Goal: Transaction & Acquisition: Purchase product/service

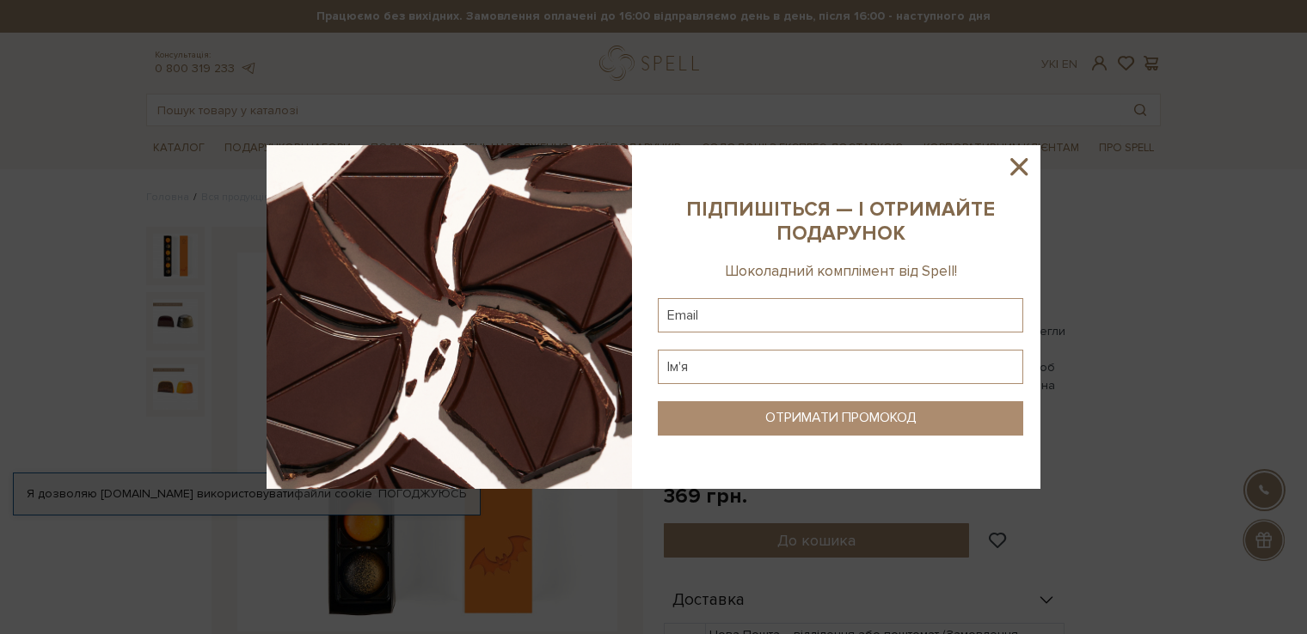
click at [1017, 168] on icon at bounding box center [1018, 166] width 17 height 17
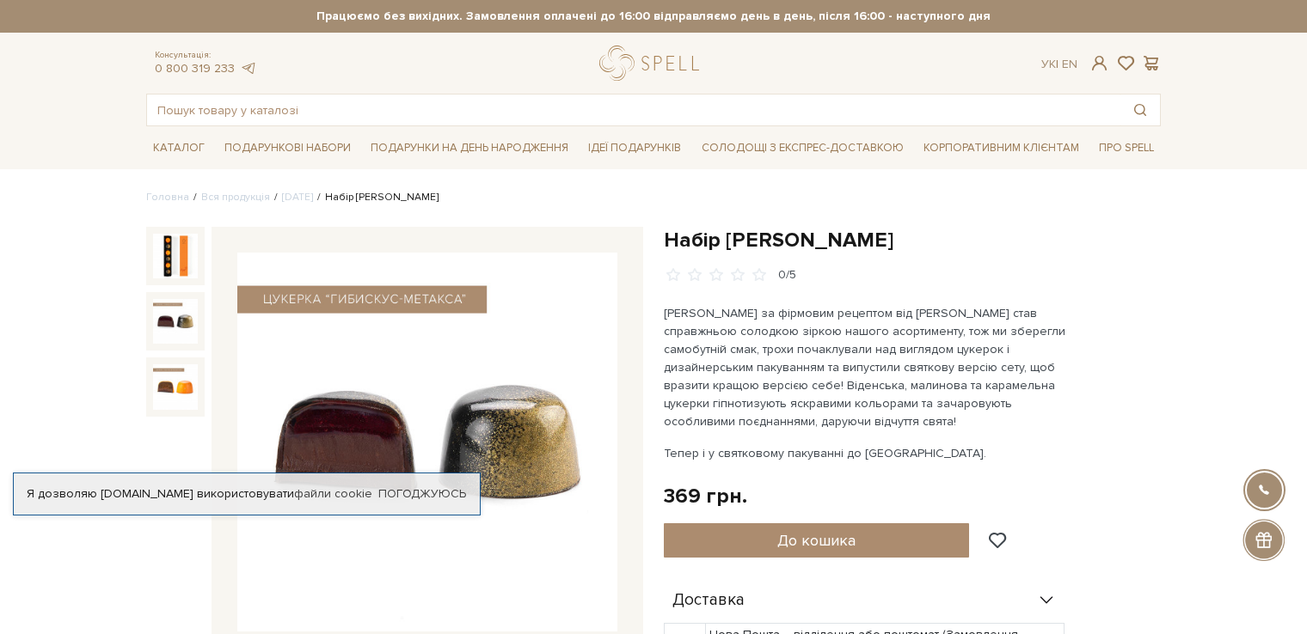
click at [177, 321] on img at bounding box center [175, 321] width 45 height 45
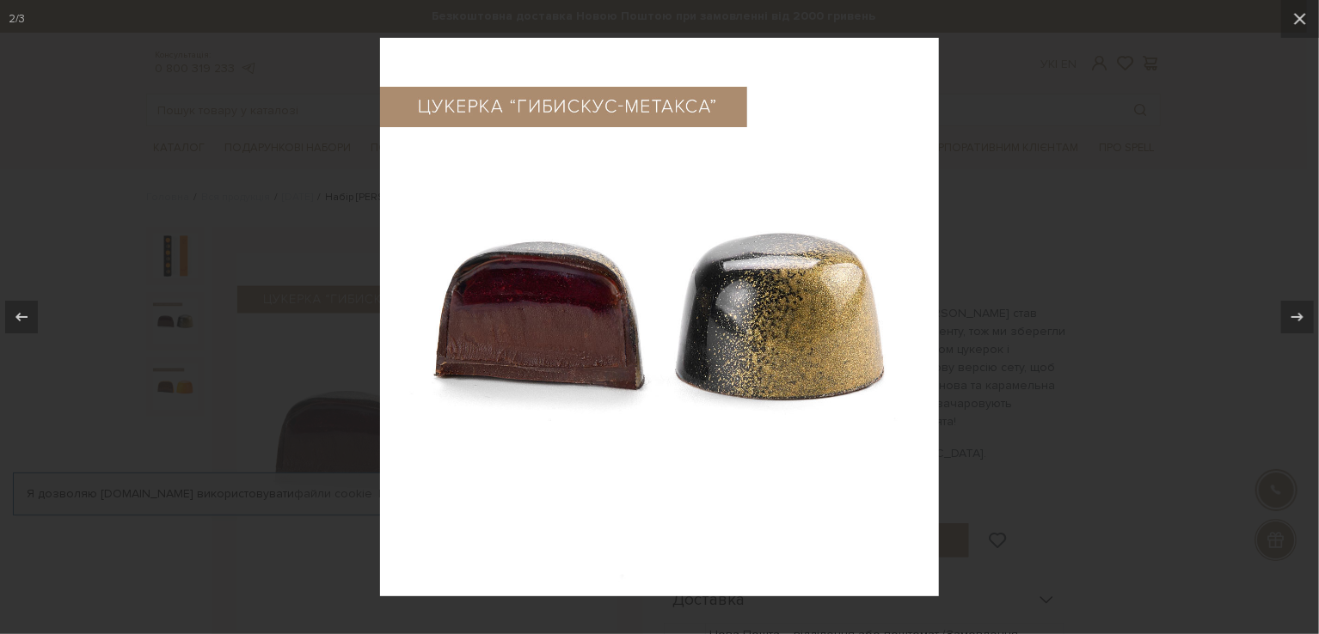
click at [1103, 329] on div at bounding box center [659, 317] width 1319 height 634
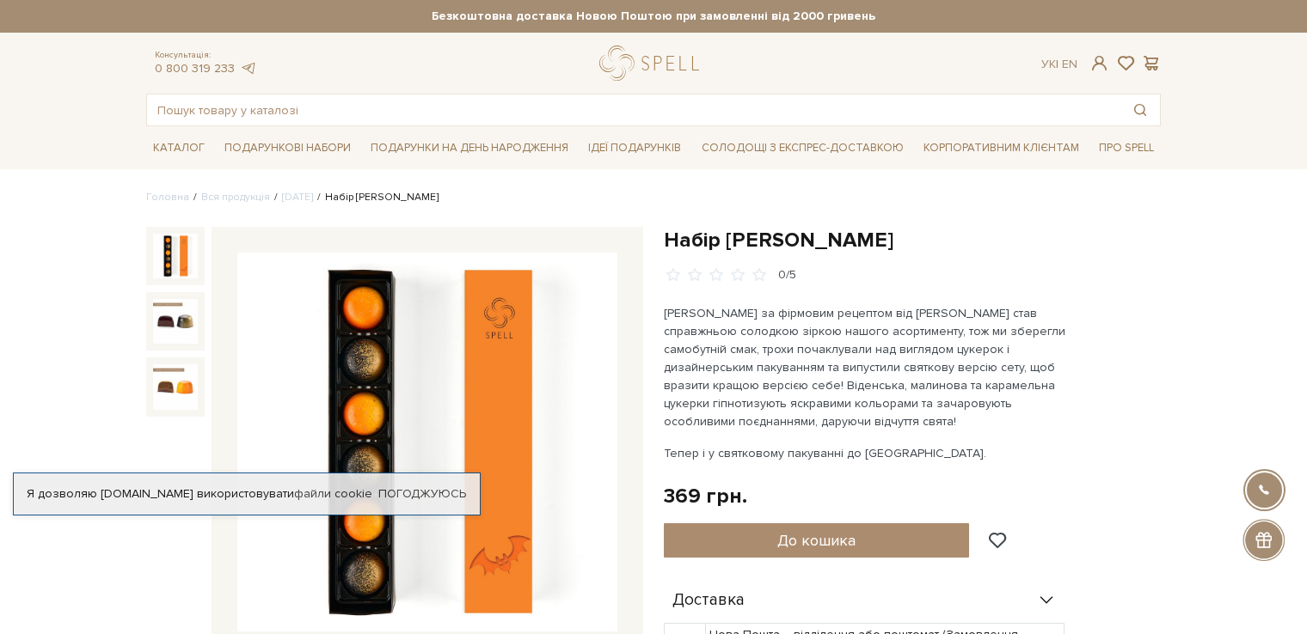
drag, startPoint x: 929, startPoint y: 241, endPoint x: 809, endPoint y: 250, distance: 120.7
click at [809, 250] on h1 "Набір [PERSON_NAME]" at bounding box center [912, 240] width 497 height 27
copy h1 "Хелловін"
click at [470, 115] on input "text" at bounding box center [633, 110] width 973 height 31
paste input "Хелловін"
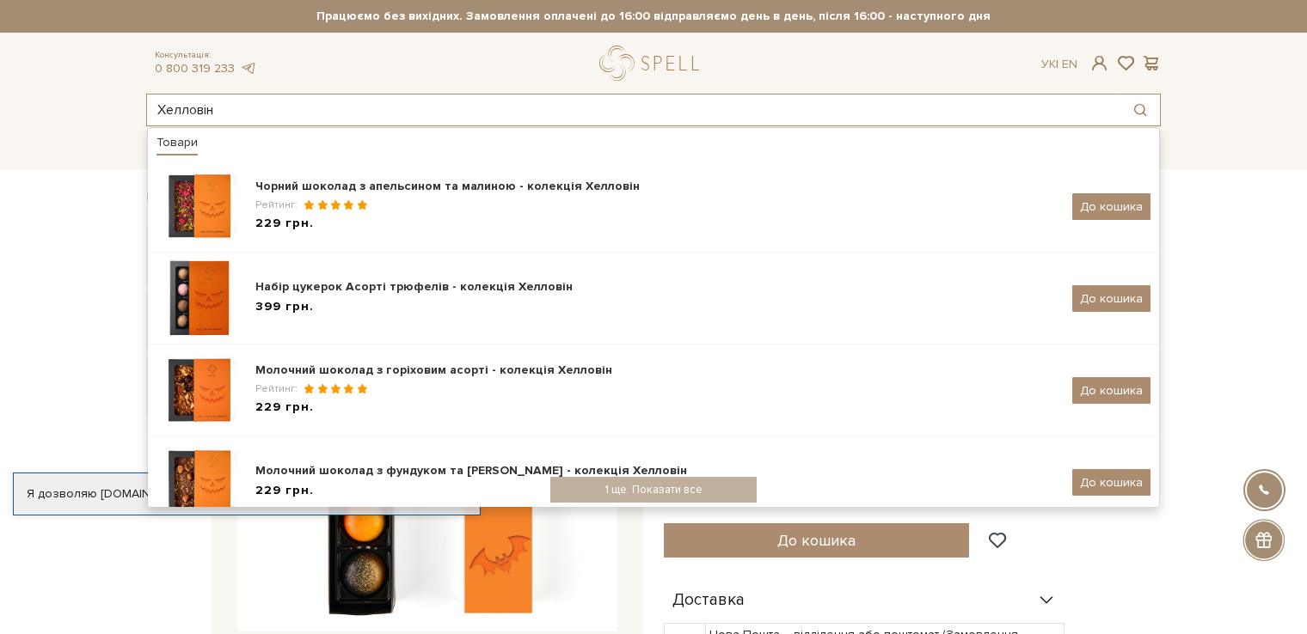
type input "Хелловін"
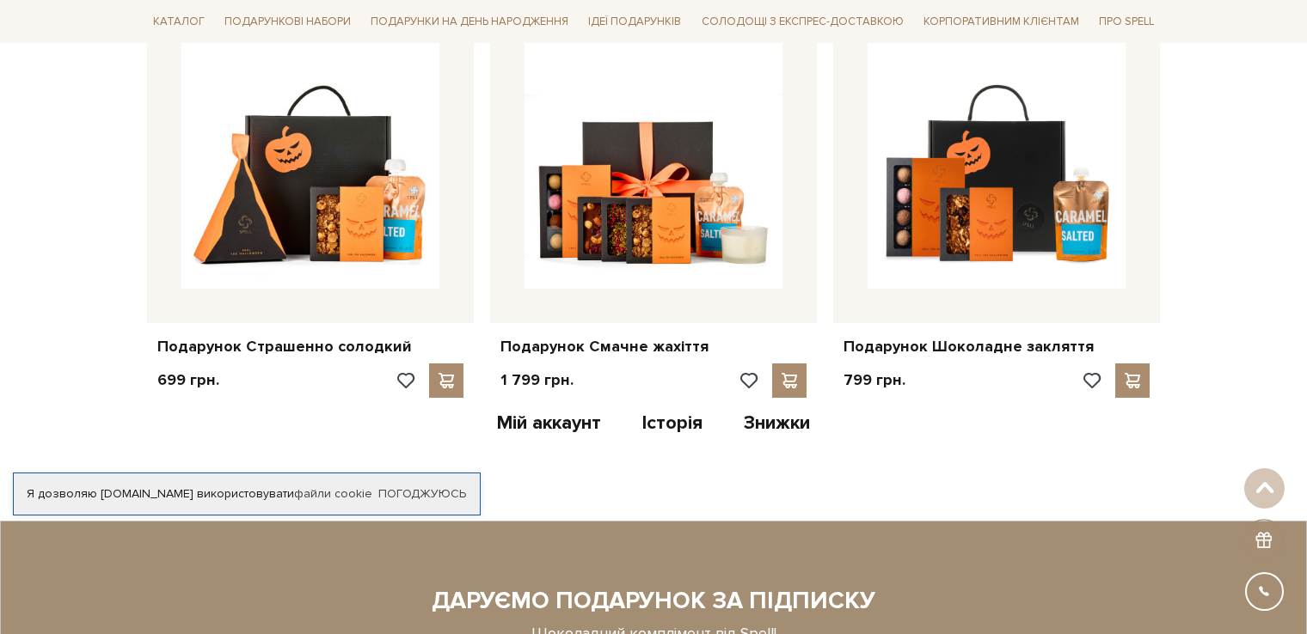
scroll to position [1289, 0]
